Goal: Communication & Community: Connect with others

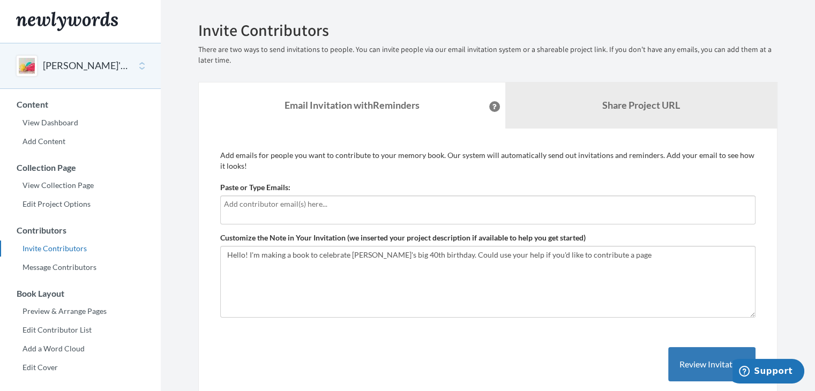
click at [297, 215] on div at bounding box center [487, 209] width 535 height 29
type input "[EMAIL_ADDRESS][DOMAIN_NAME]"
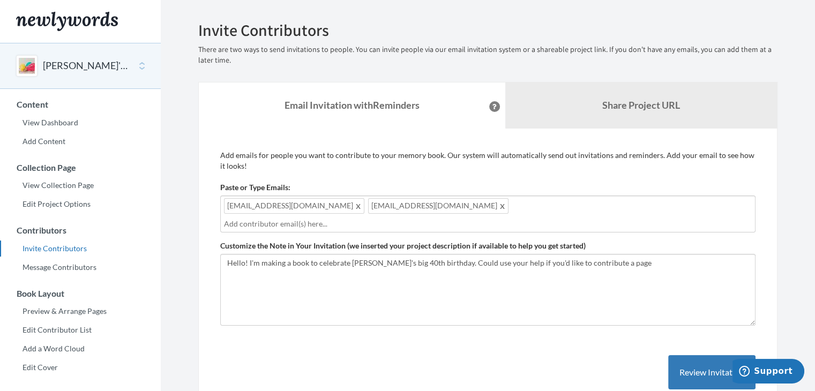
click at [436, 218] on input "text" at bounding box center [488, 224] width 528 height 12
click at [531, 220] on input "text" at bounding box center [488, 224] width 528 height 12
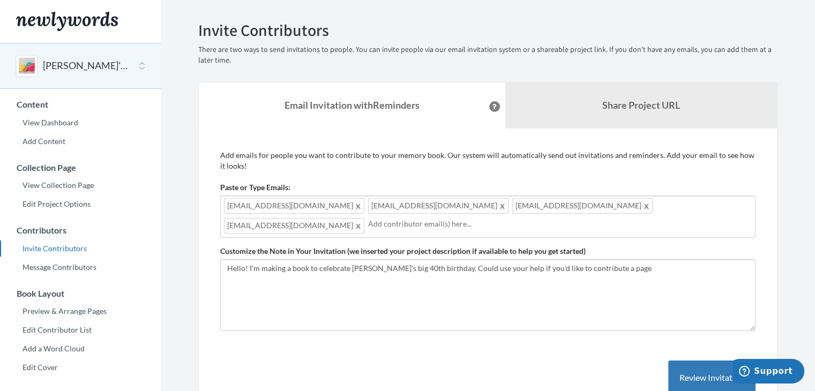
click at [660, 206] on div "[EMAIL_ADDRESS][DOMAIN_NAME] [EMAIL_ADDRESS][DOMAIN_NAME] [EMAIL_ADDRESS][DOMAI…" at bounding box center [487, 216] width 535 height 42
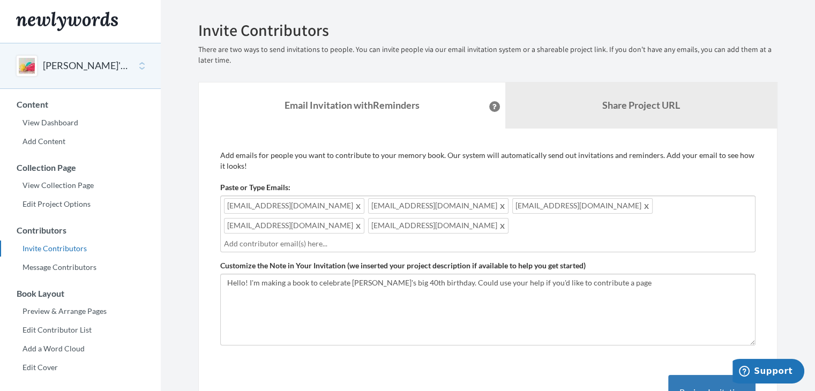
click at [371, 230] on div "[EMAIL_ADDRESS][DOMAIN_NAME] [EMAIL_ADDRESS][DOMAIN_NAME] [EMAIL_ADDRESS][DOMAI…" at bounding box center [487, 223] width 535 height 57
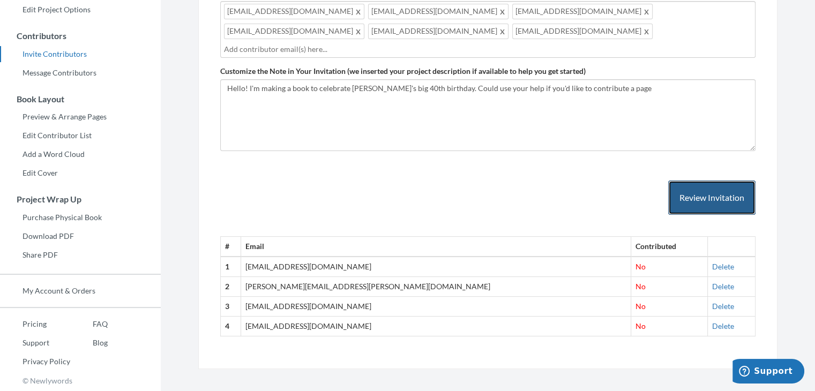
click at [691, 184] on button "Review Invitation" at bounding box center [711, 197] width 87 height 35
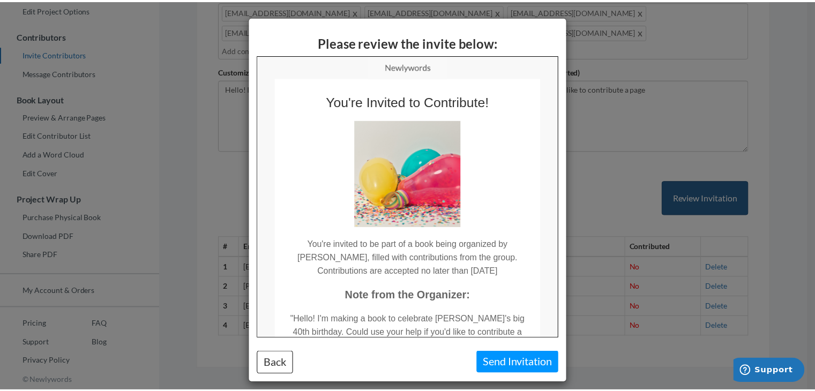
scroll to position [0, 0]
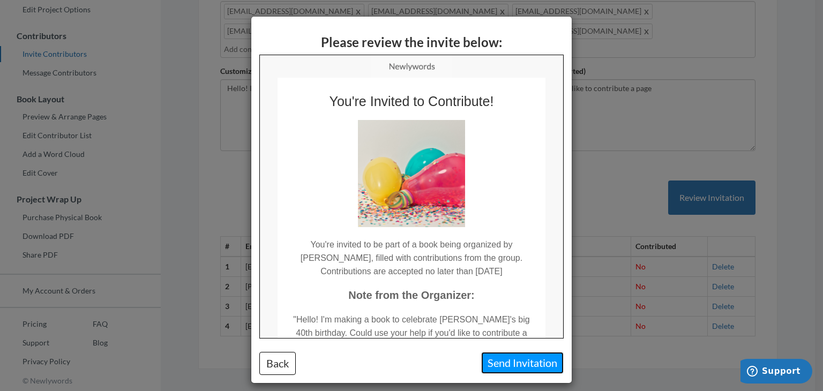
click at [521, 364] on button "Send Invitation" at bounding box center [522, 363] width 82 height 22
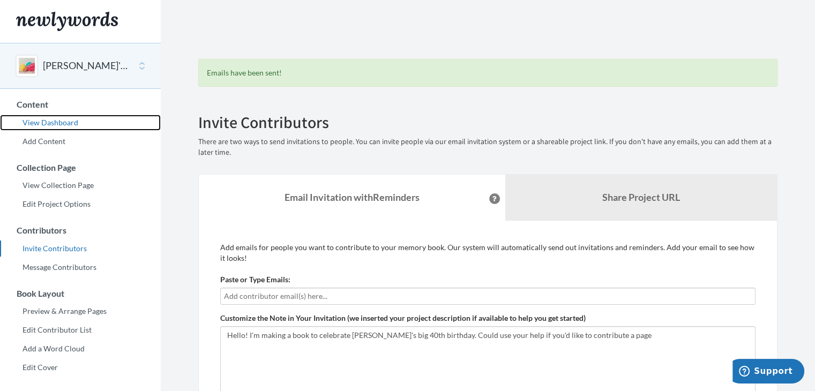
click at [63, 127] on link "View Dashboard" at bounding box center [80, 123] width 161 height 16
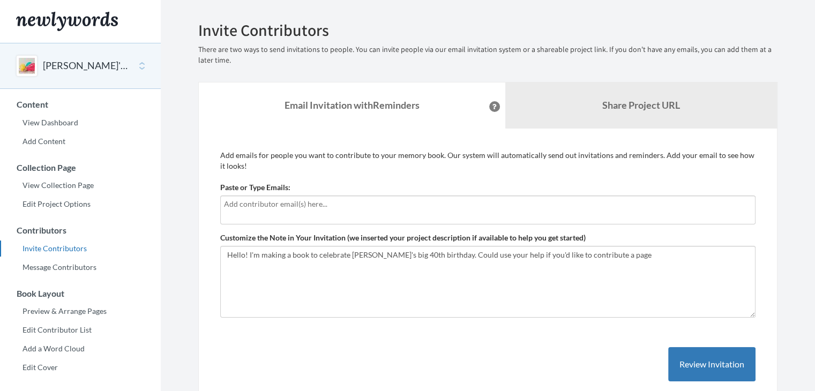
click at [268, 206] on input "text" at bounding box center [488, 204] width 528 height 12
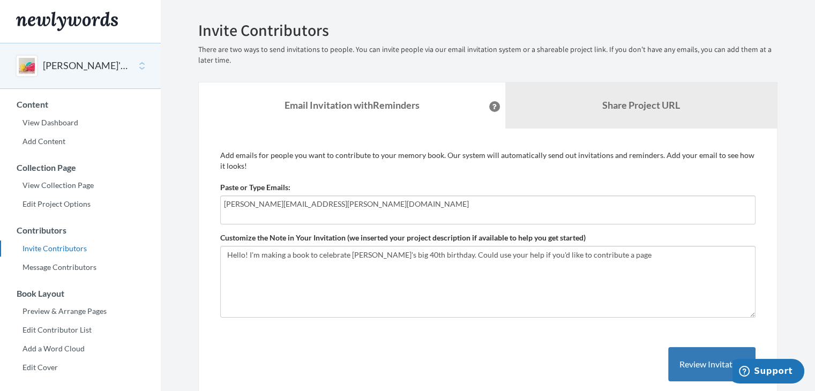
type input "deuel.ross@gmail.com"
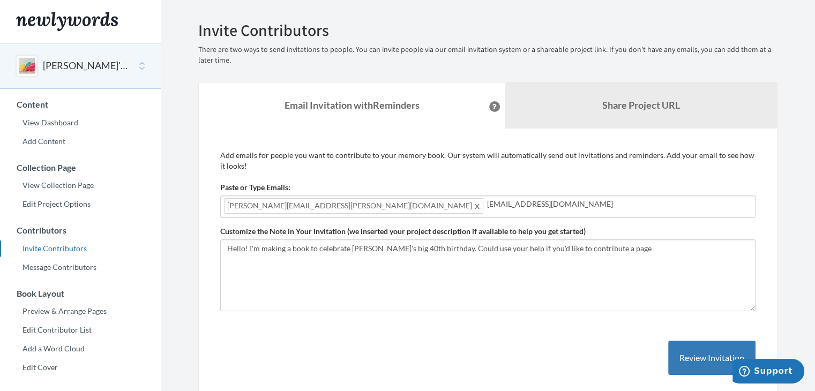
type input "blanchdvance@gmail.com"
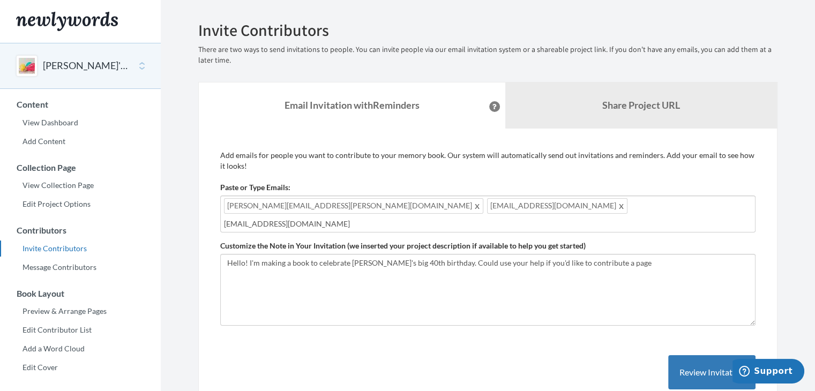
type input "tmsh6060@gmail.com"
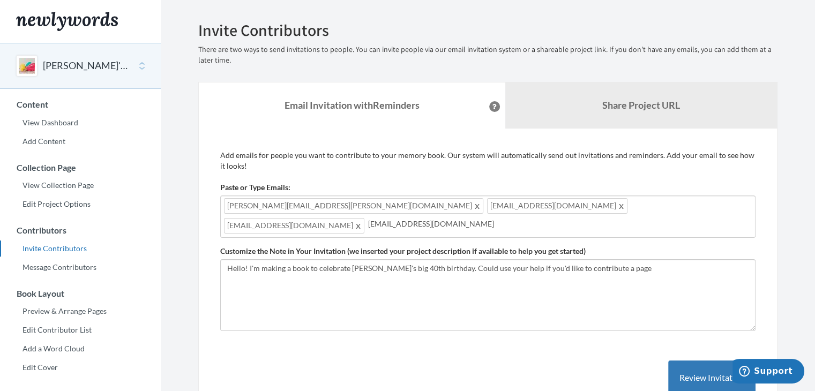
type input "bpark11@comcast.net"
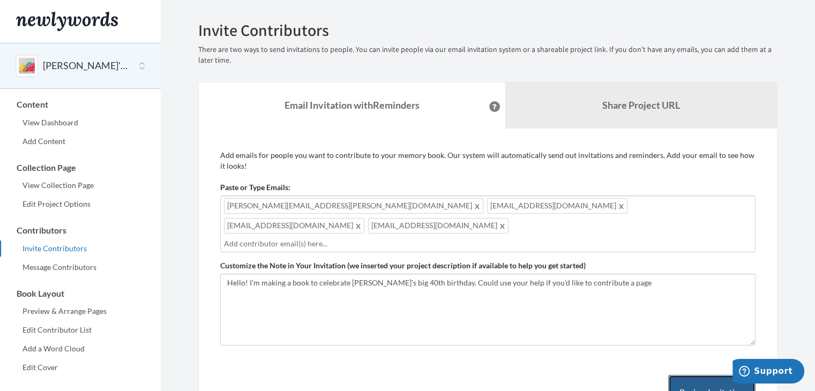
click at [677, 375] on button "Review Invitation" at bounding box center [711, 392] width 87 height 35
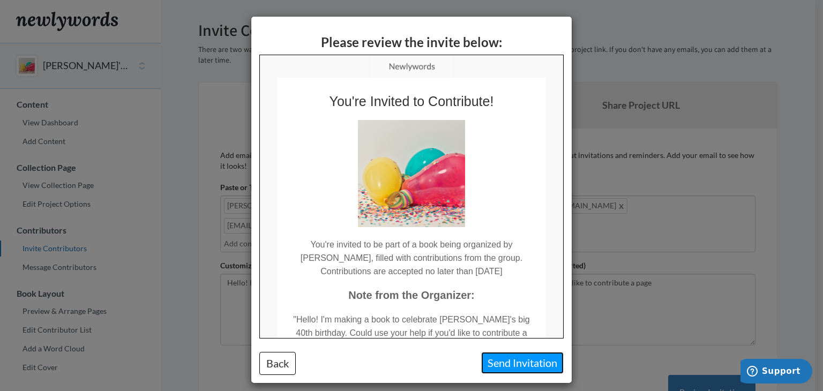
click at [484, 367] on button "Send Invitation" at bounding box center [522, 363] width 82 height 22
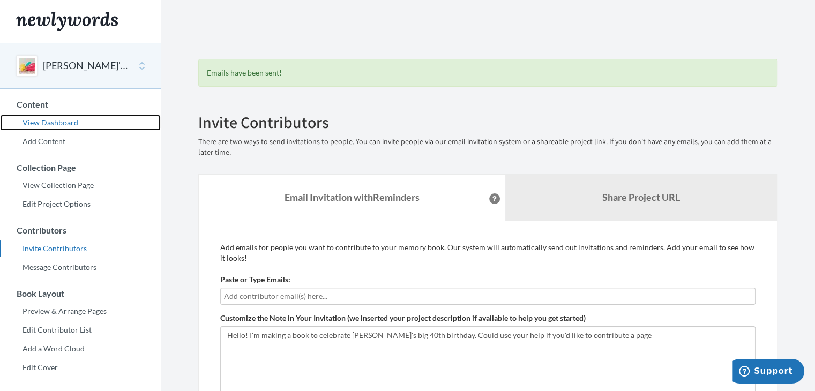
click at [60, 121] on link "View Dashboard" at bounding box center [80, 123] width 161 height 16
